Goal: Find specific page/section: Find specific page/section

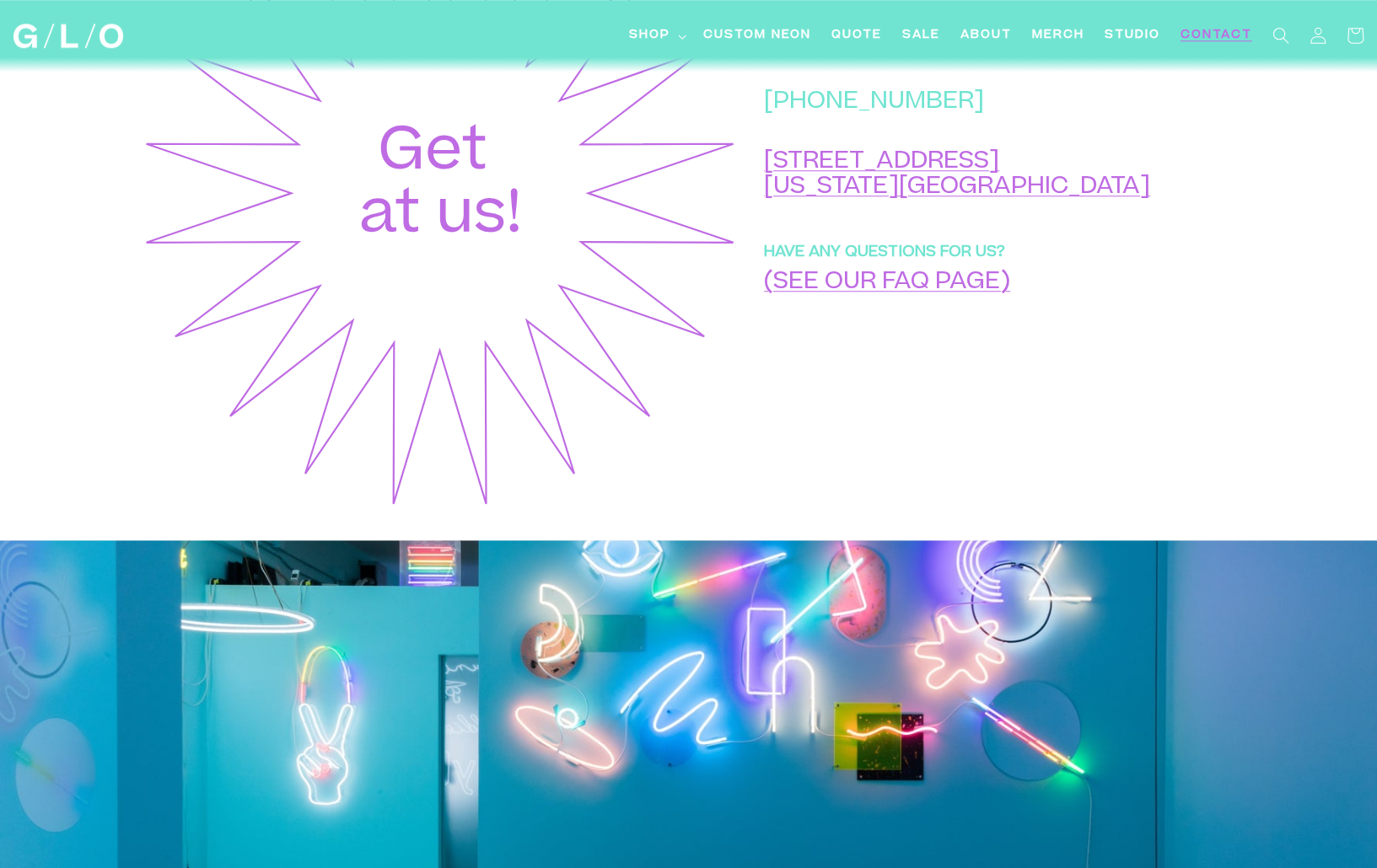
scroll to position [759, 0]
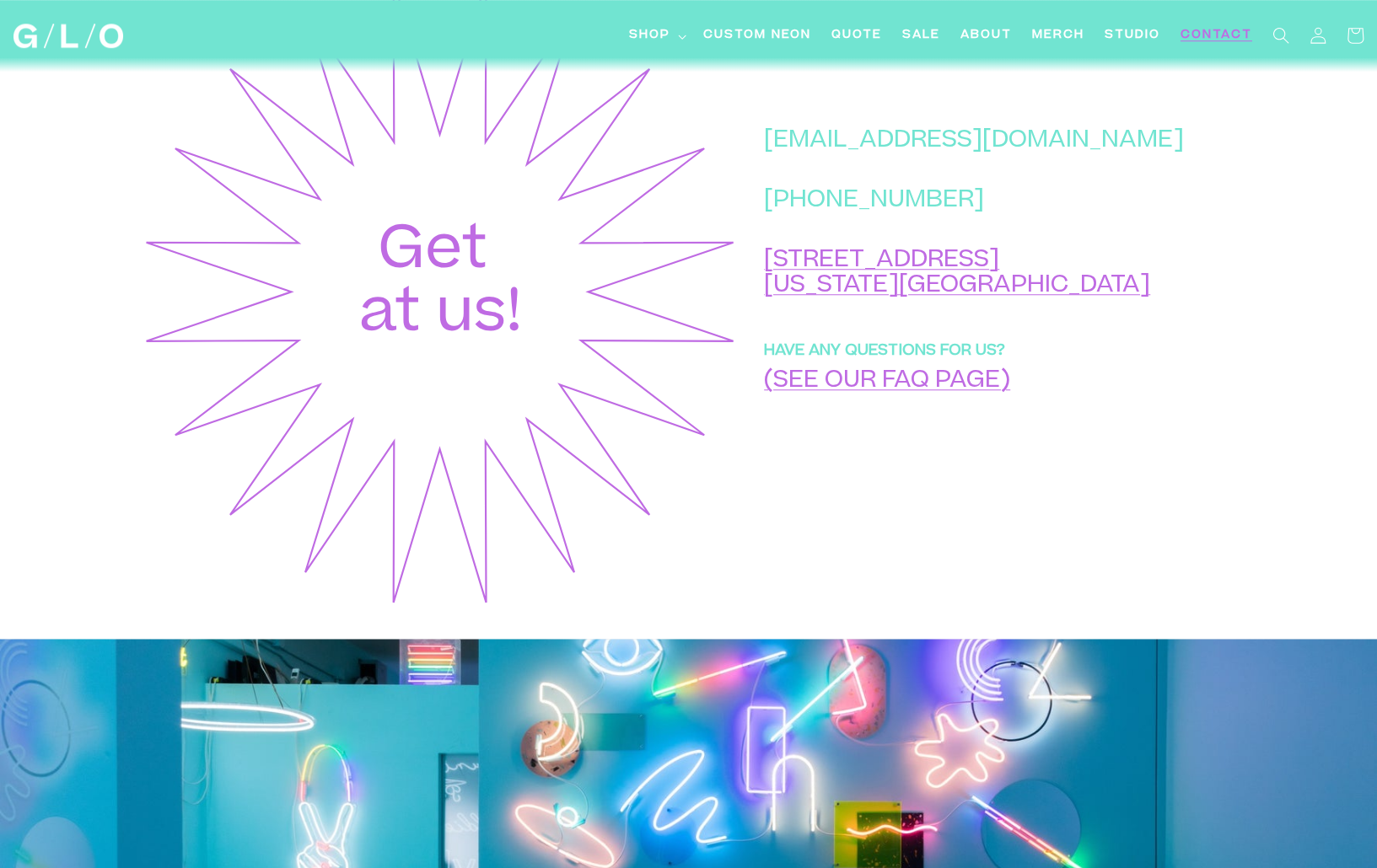
click at [81, 26] on img at bounding box center [68, 36] width 109 height 25
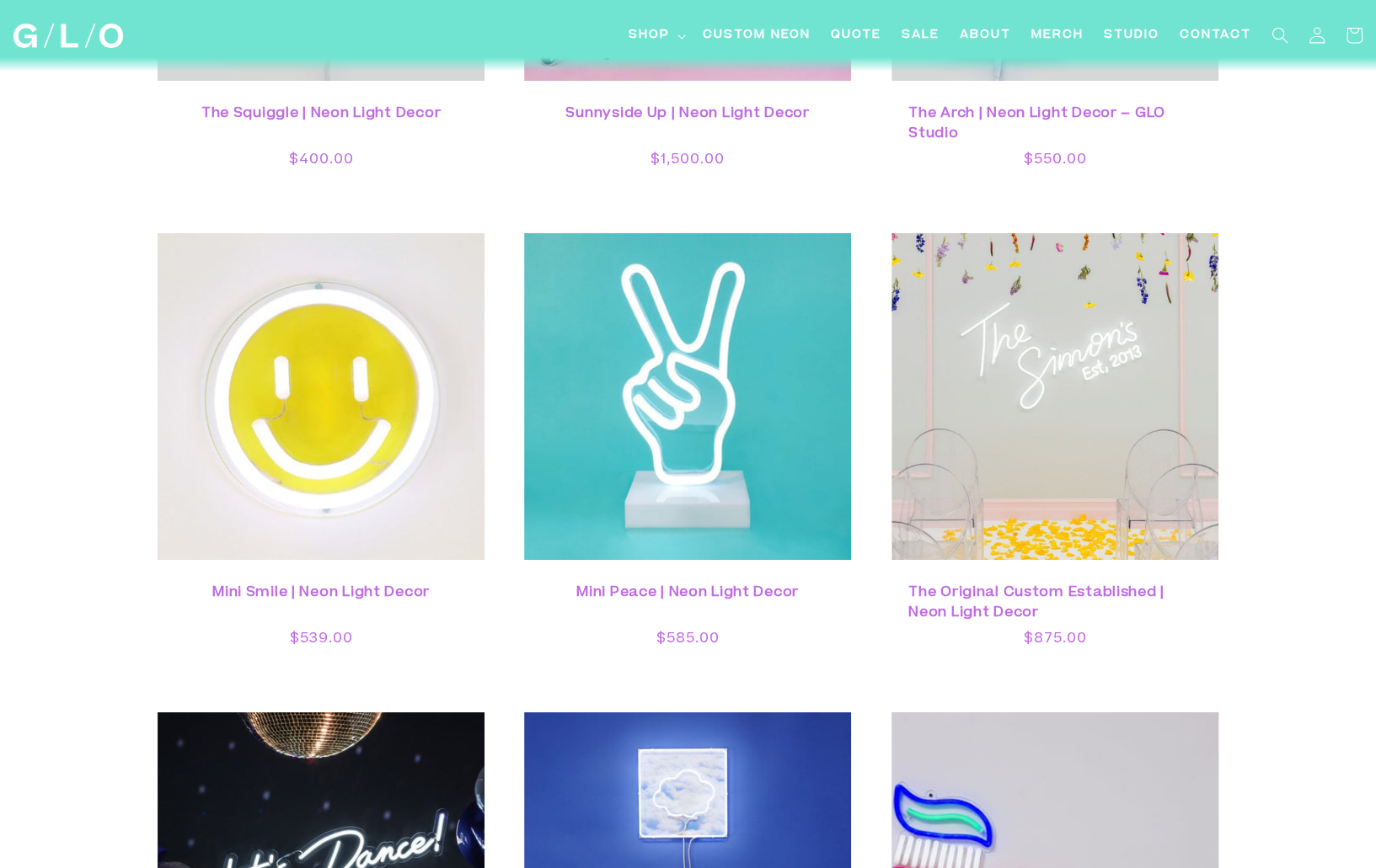
scroll to position [4611, 0]
